Goal: Transaction & Acquisition: Purchase product/service

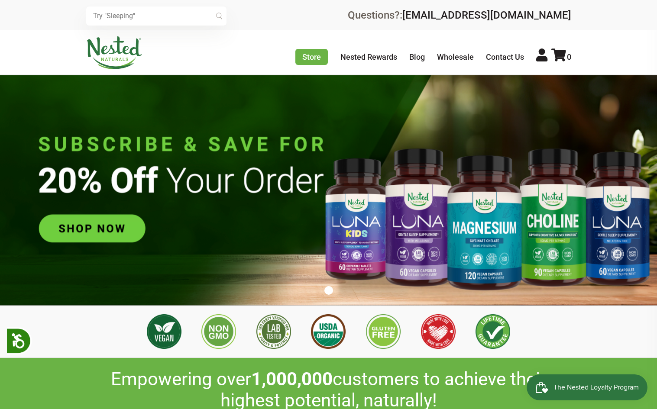
scroll to position [0, 91]
click at [107, 235] on img at bounding box center [328, 190] width 657 height 231
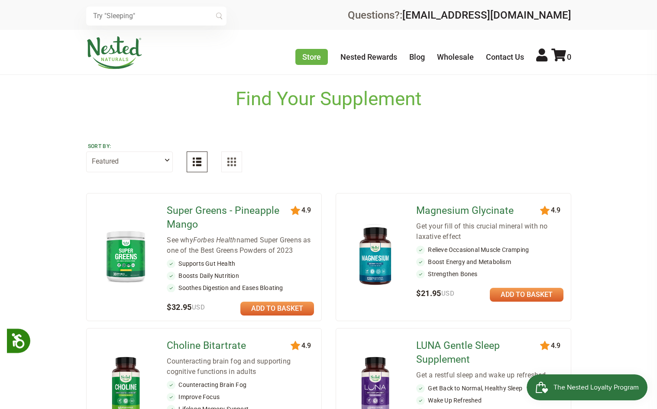
click at [201, 214] on link "Super Greens - Pineapple Mango" at bounding box center [229, 218] width 125 height 28
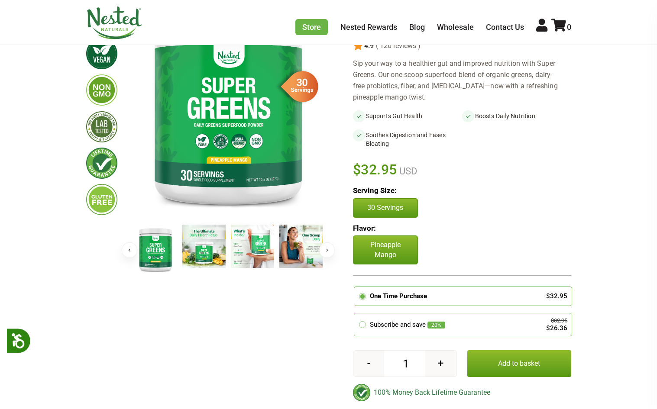
scroll to position [206, 0]
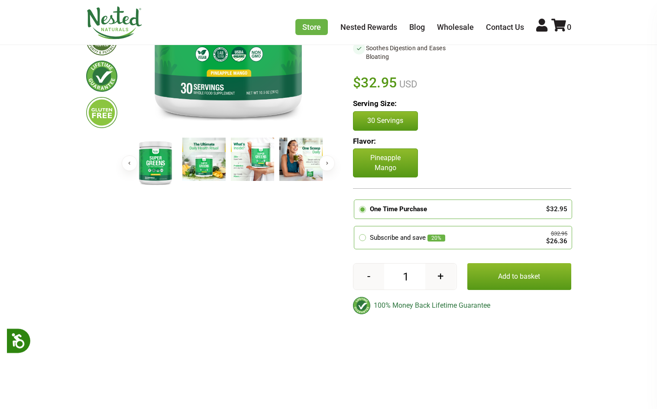
click at [443, 274] on button "+" at bounding box center [440, 277] width 31 height 26
type input "3"
click at [536, 277] on button "Add to basket" at bounding box center [519, 276] width 104 height 27
